Goal: Task Accomplishment & Management: Manage account settings

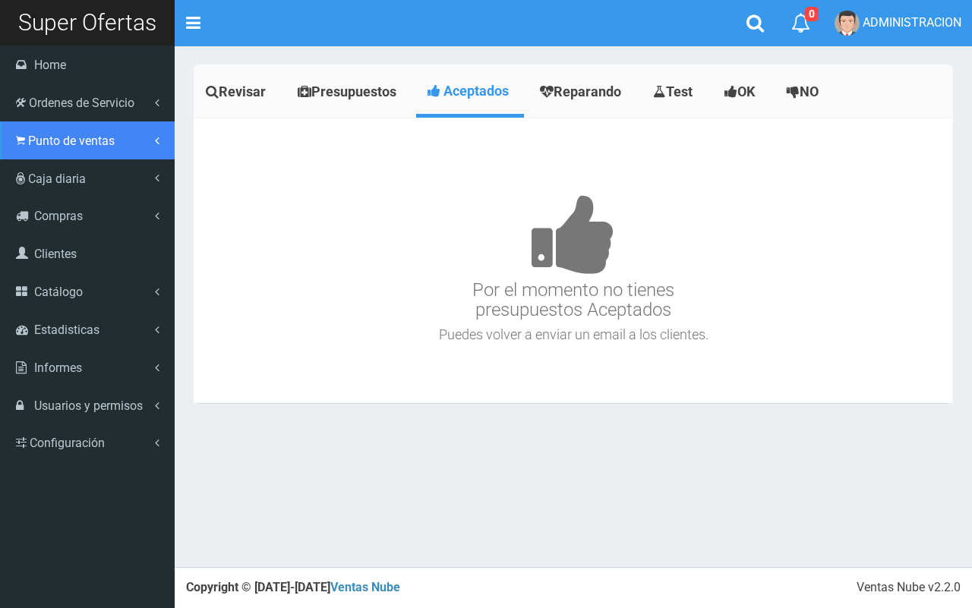
click at [28, 147] on span "Punto de ventas" at bounding box center [71, 141] width 87 height 14
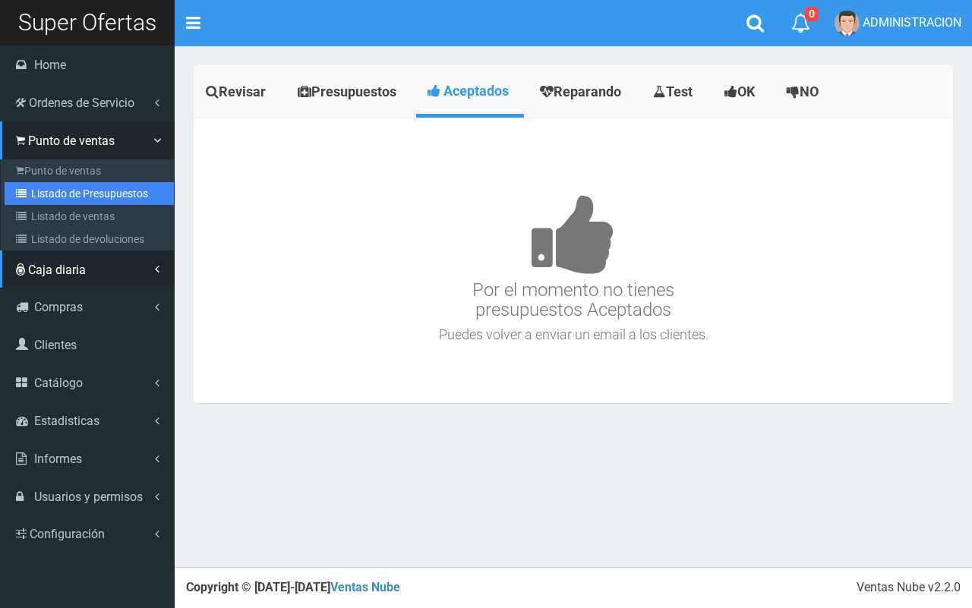
click at [43, 186] on link "Listado de Presupuestos" at bounding box center [89, 193] width 169 height 23
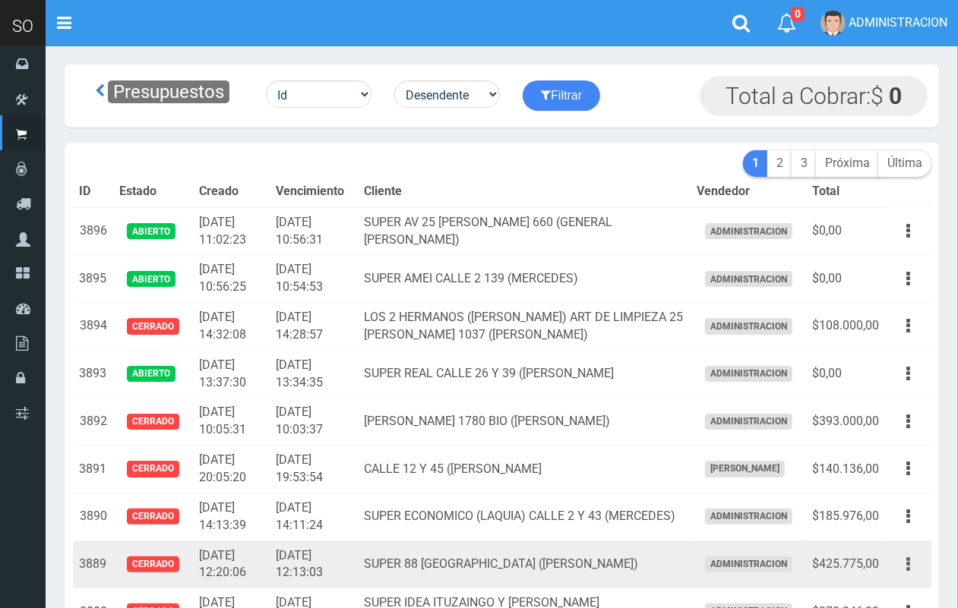
click at [908, 558] on icon "button" at bounding box center [908, 564] width 4 height 27
click at [893, 591] on link "Editar" at bounding box center [864, 601] width 120 height 33
